Goal: Information Seeking & Learning: Learn about a topic

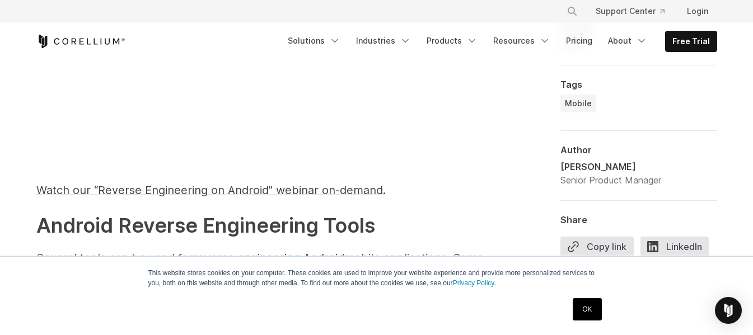
scroll to position [1027, 0]
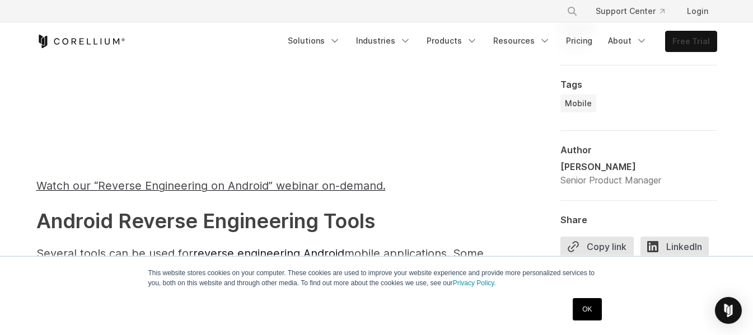
click at [700, 45] on link "Free Trial" at bounding box center [691, 41] width 51 height 20
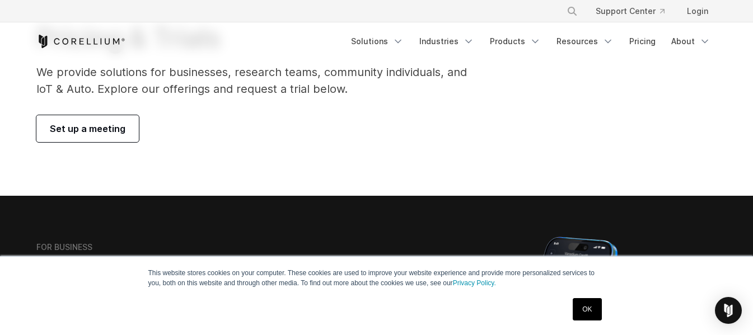
scroll to position [92, 0]
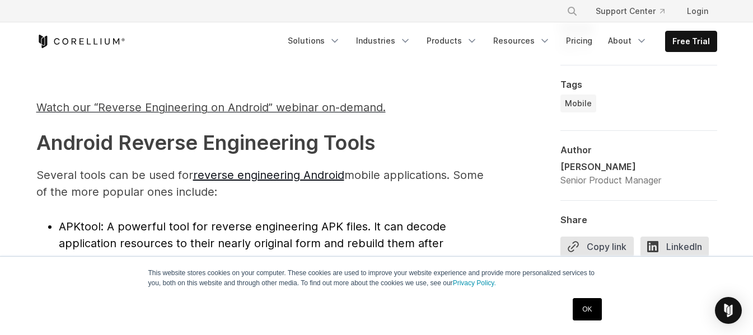
scroll to position [1107, 0]
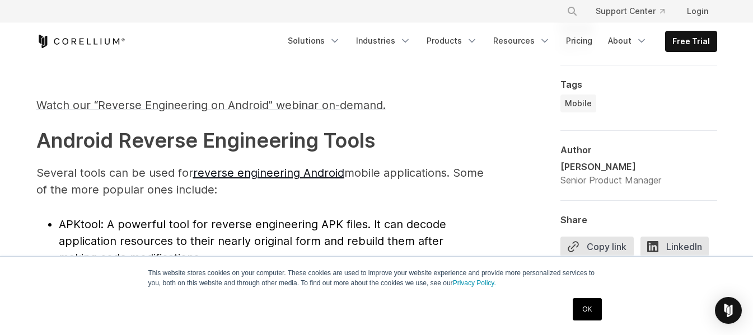
click at [109, 109] on span "Watch our “Reverse Engineering on Android” webinar on-demand." at bounding box center [210, 105] width 349 height 13
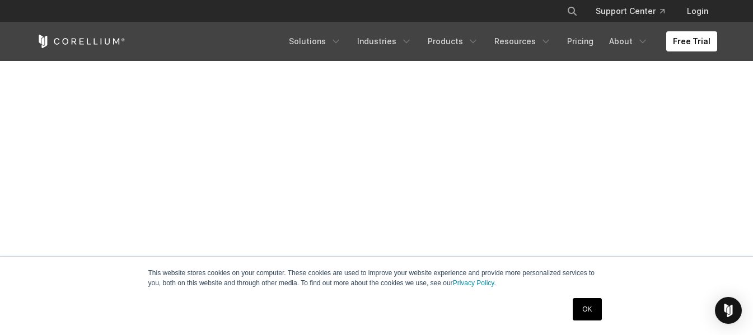
scroll to position [395, 0]
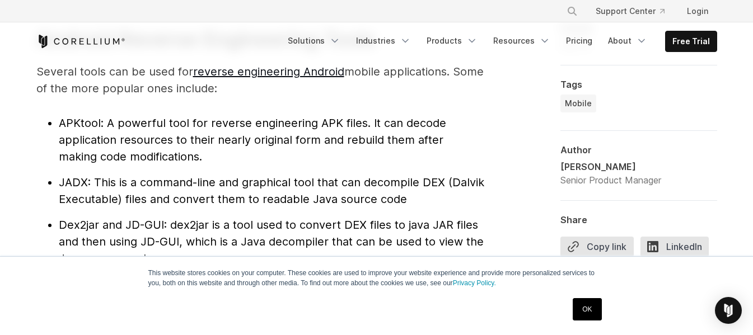
scroll to position [1210, 0]
